Goal: Obtain resource: Obtain resource

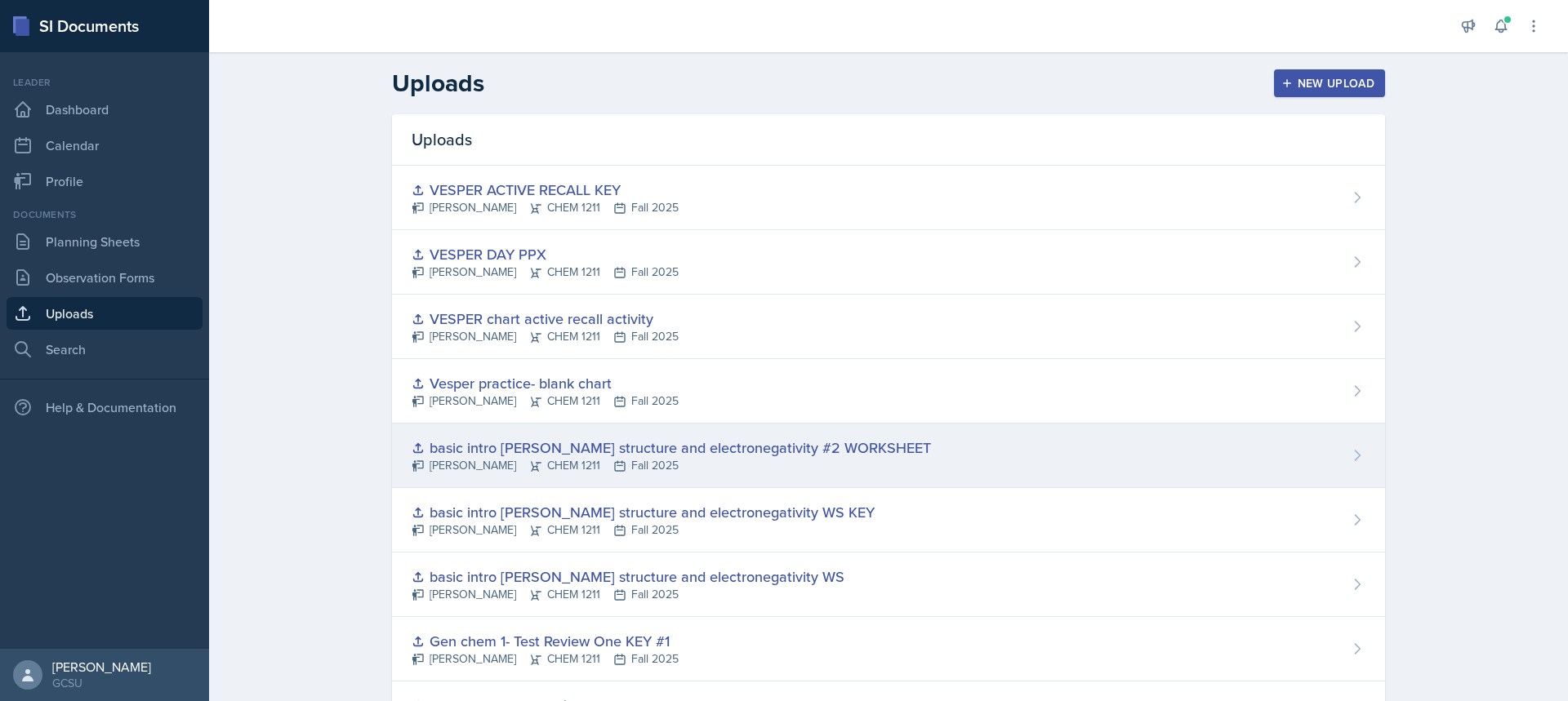
click at [507, 446] on div "basic intro [PERSON_NAME] structure and electronegativity #2 WORKSHEET" at bounding box center [671, 448] width 519 height 22
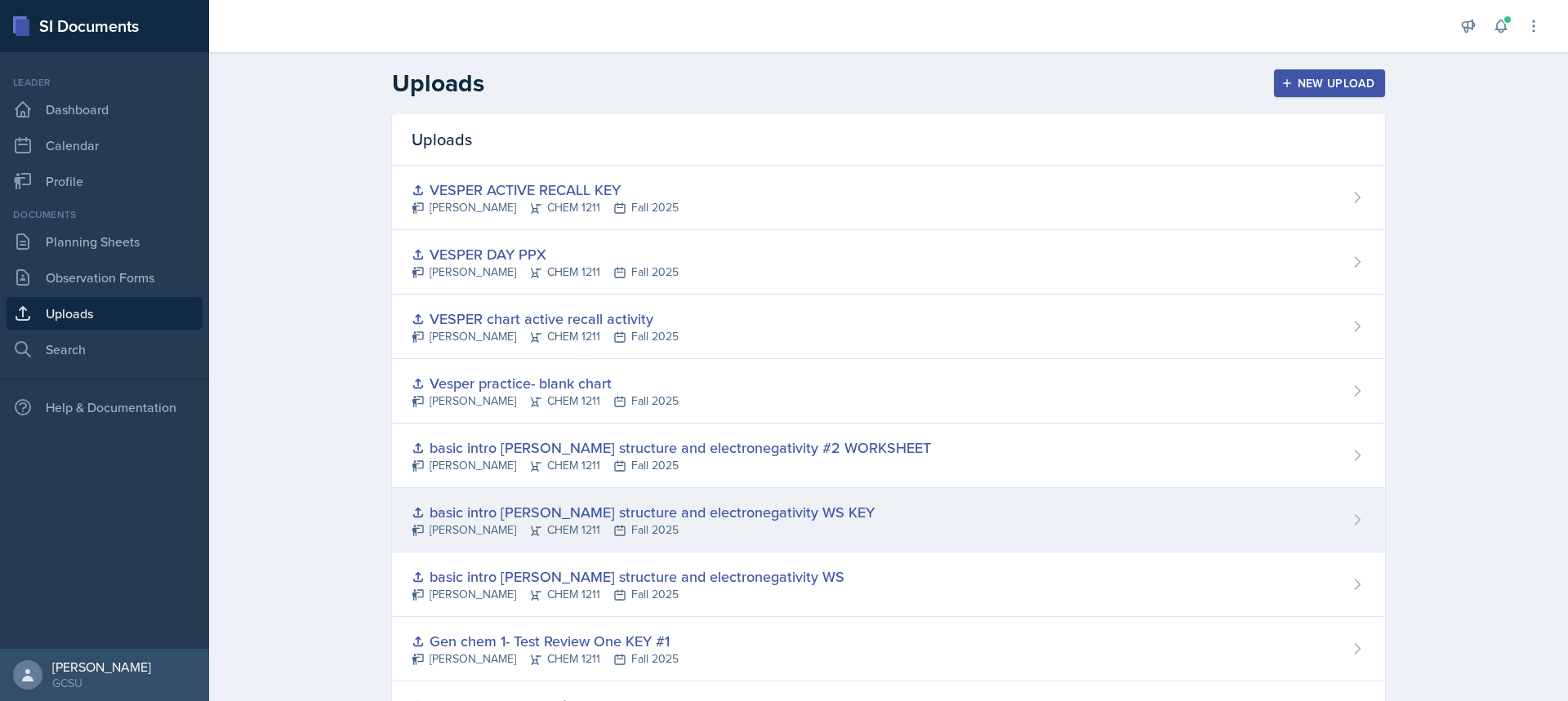
click at [580, 515] on div "basic intro [PERSON_NAME] structure and electronegativity WS KEY" at bounding box center [643, 513] width 463 height 22
click at [563, 497] on div "basic intro [PERSON_NAME] structure and electronegativity WS KEY [PERSON_NAME] …" at bounding box center [888, 520] width 992 height 65
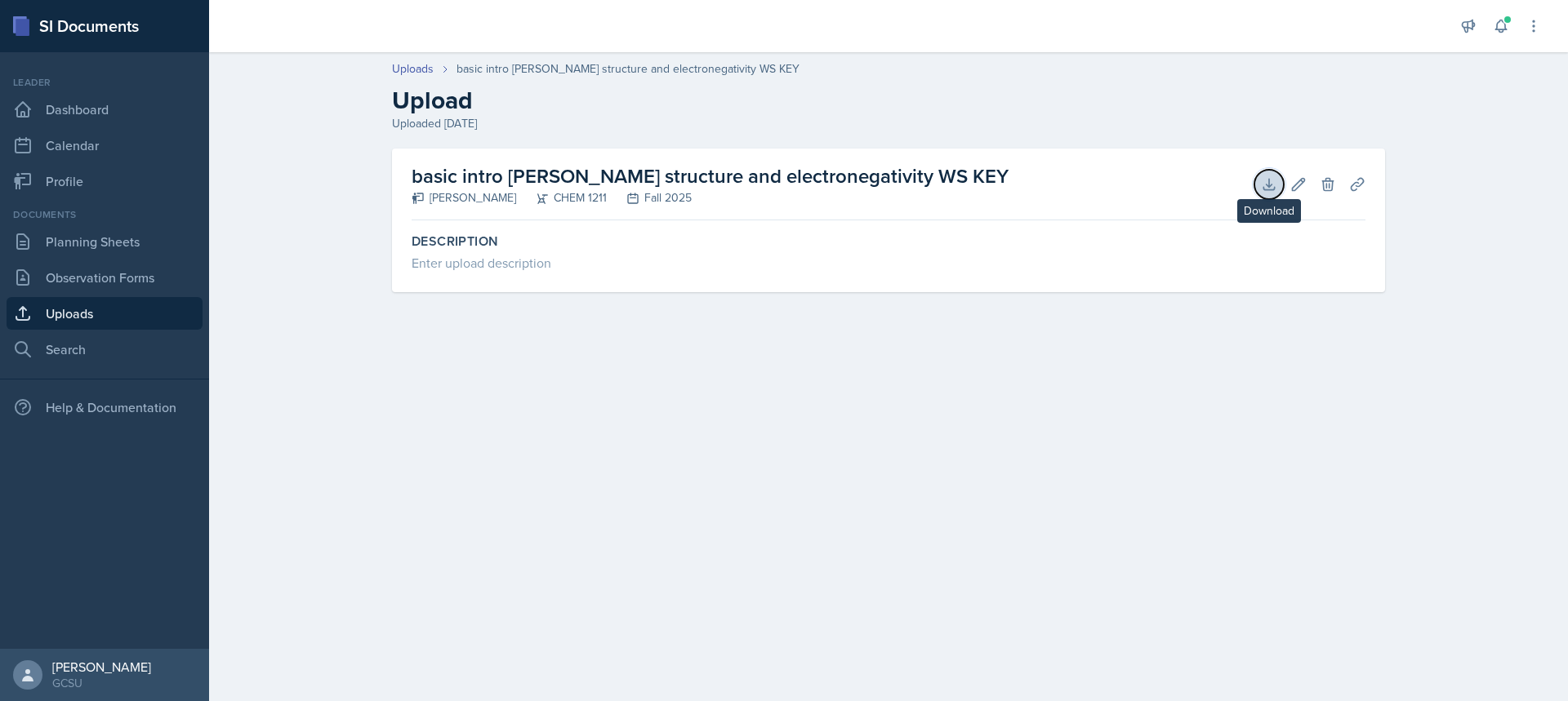
click at [1266, 182] on icon at bounding box center [1269, 184] width 17 height 17
